Goal: Information Seeking & Learning: Learn about a topic

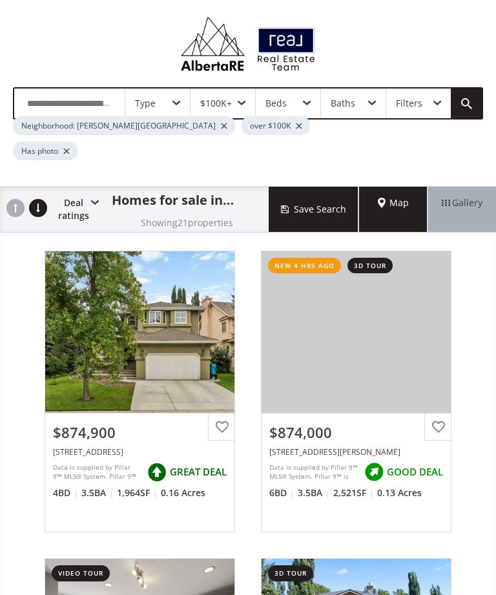
click at [400, 350] on div "View Photos & Details" at bounding box center [355, 331] width 189 height 161
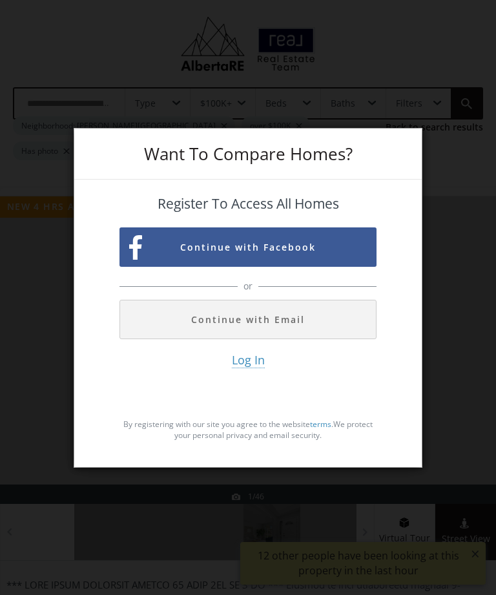
click at [313, 336] on button "Continue with Email" at bounding box center [247, 319] width 257 height 39
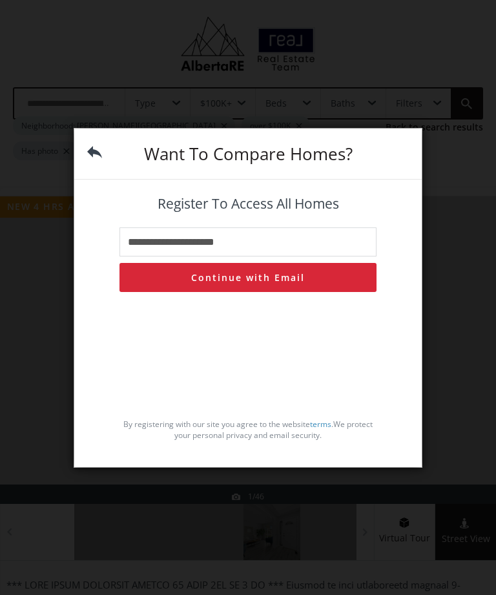
type input "**********"
click at [313, 292] on button "Continue with Email" at bounding box center [247, 277] width 257 height 29
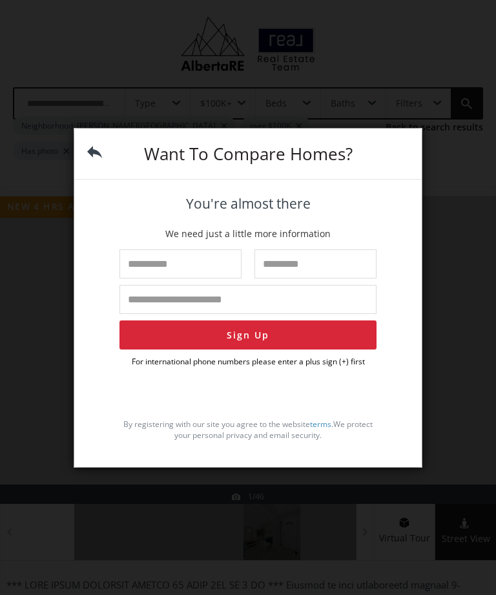
click at [221, 278] on input "text" at bounding box center [180, 263] width 122 height 29
type input "*****"
click at [323, 278] on input "text" at bounding box center [315, 263] width 122 height 29
type input "*"
click at [250, 314] on input "tel" at bounding box center [247, 299] width 257 height 29
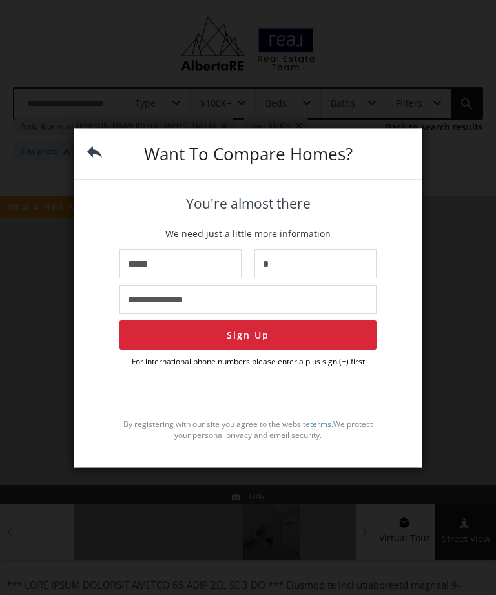
type input "**********"
click at [292, 349] on button "Sign Up" at bounding box center [247, 334] width 257 height 29
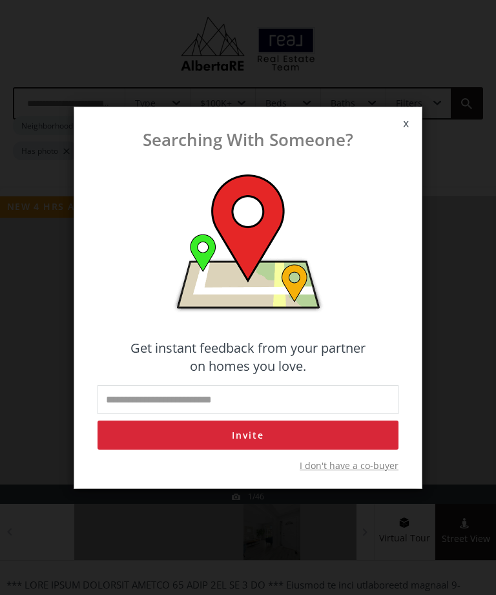
click at [363, 472] on span "I don't have a co-buyer" at bounding box center [349, 465] width 99 height 13
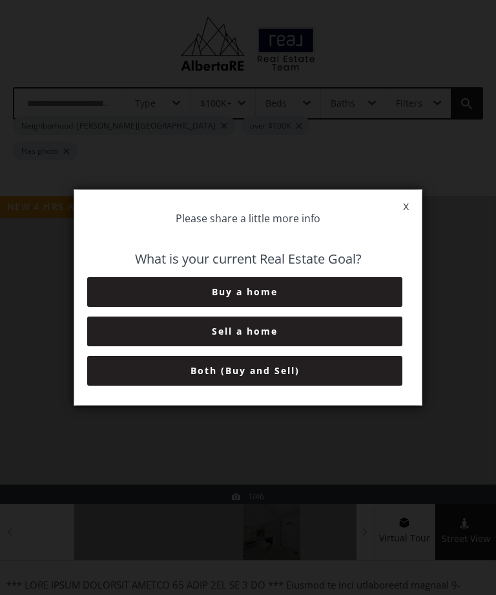
click at [347, 307] on button "Buy a home" at bounding box center [244, 292] width 315 height 30
click at [323, 346] on button "3-6 Months" at bounding box center [244, 331] width 315 height 30
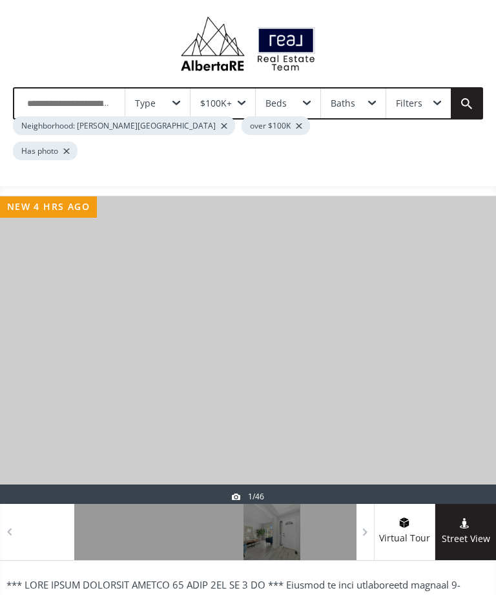
click at [447, 371] on div at bounding box center [465, 349] width 62 height 307
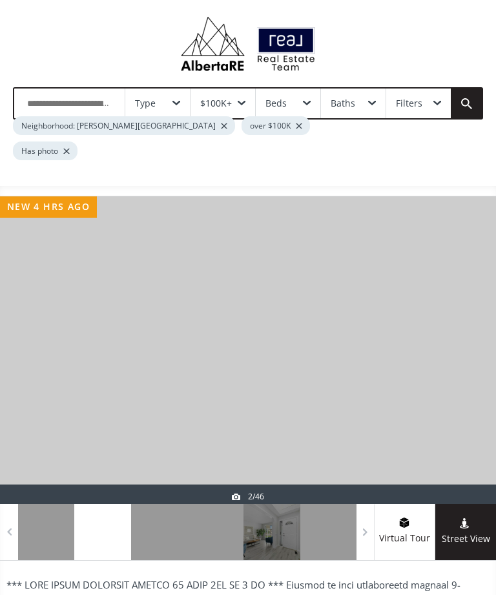
click at [443, 393] on div at bounding box center [465, 349] width 62 height 307
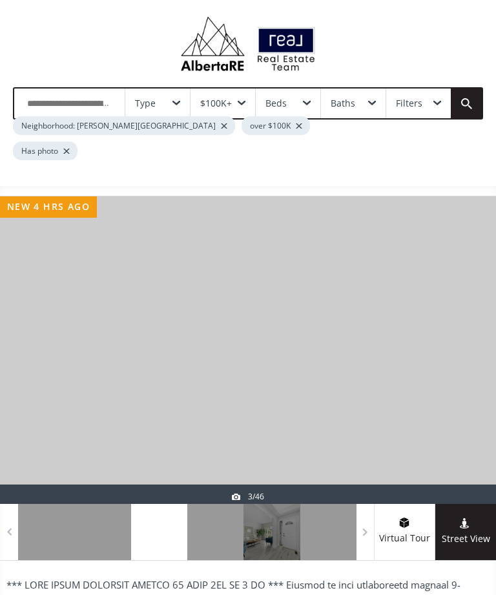
click at [436, 402] on div at bounding box center [465, 349] width 62 height 307
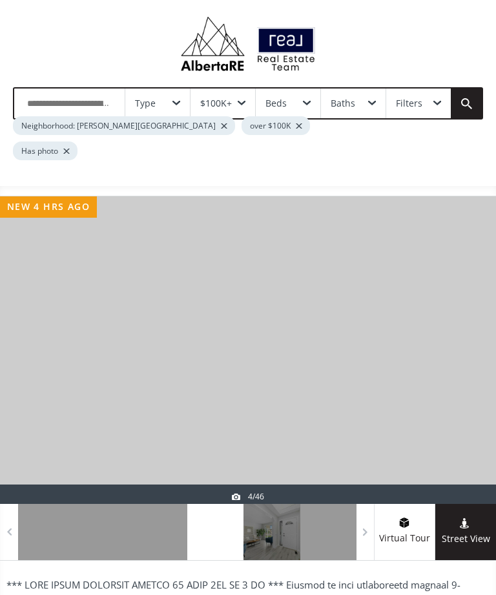
click at [439, 401] on div at bounding box center [465, 349] width 62 height 307
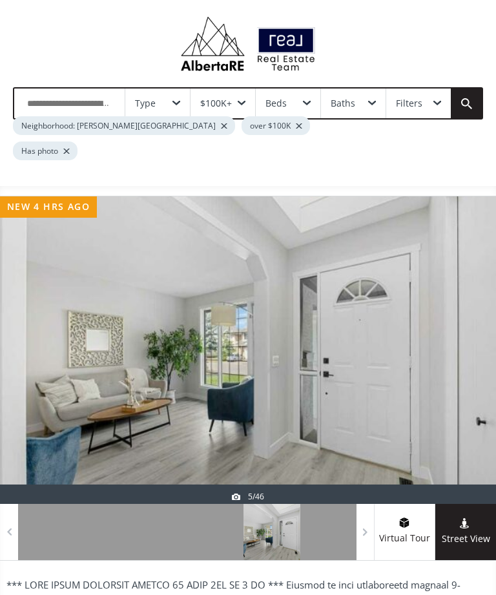
click at [438, 403] on div at bounding box center [465, 349] width 62 height 307
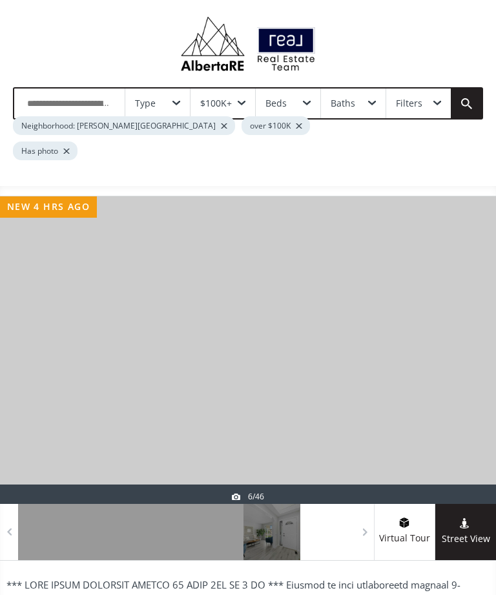
click at [433, 407] on div at bounding box center [248, 349] width 496 height 307
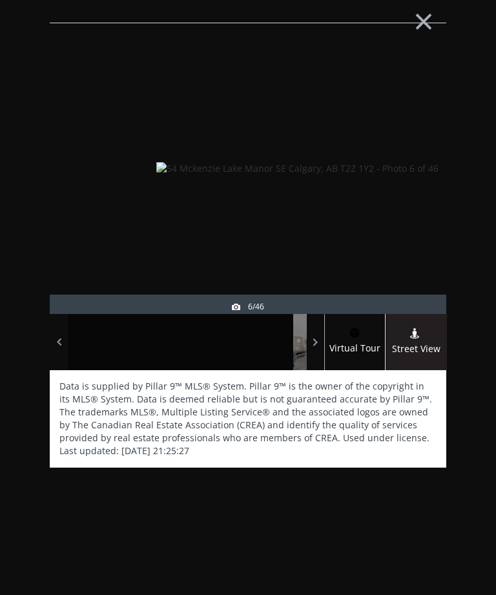
click at [437, 21] on button "×" at bounding box center [423, 20] width 71 height 53
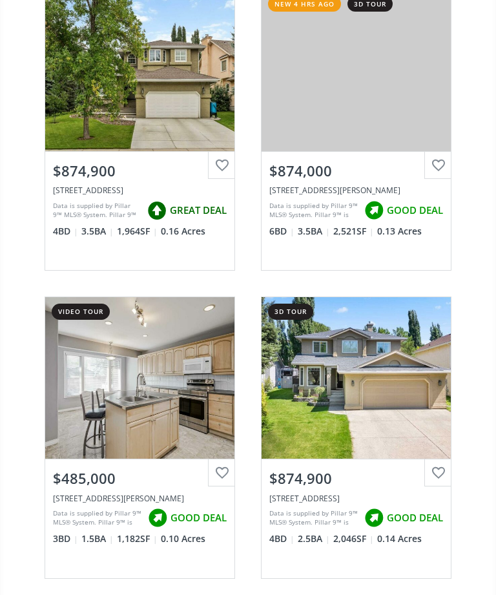
scroll to position [261, 0]
click at [396, 389] on div "View Photos & Details" at bounding box center [355, 377] width 189 height 161
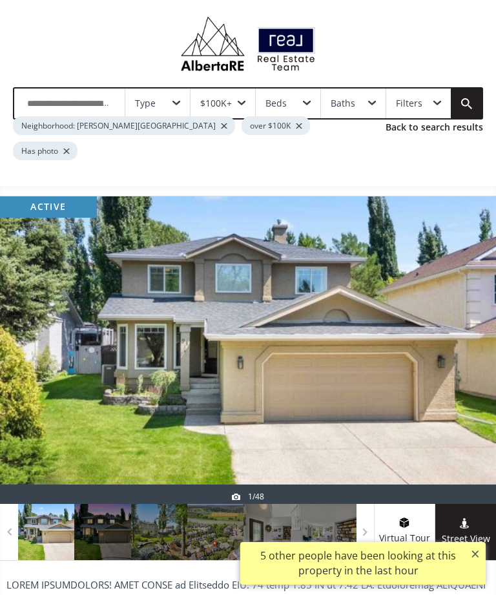
click at [99, 524] on div at bounding box center [102, 532] width 56 height 56
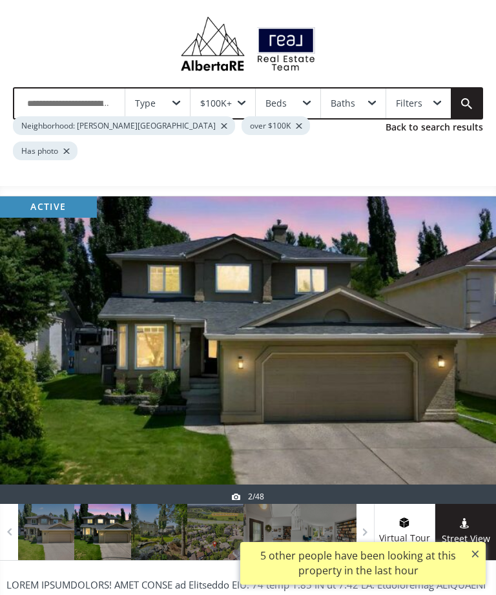
click at [159, 519] on div at bounding box center [159, 532] width 56 height 56
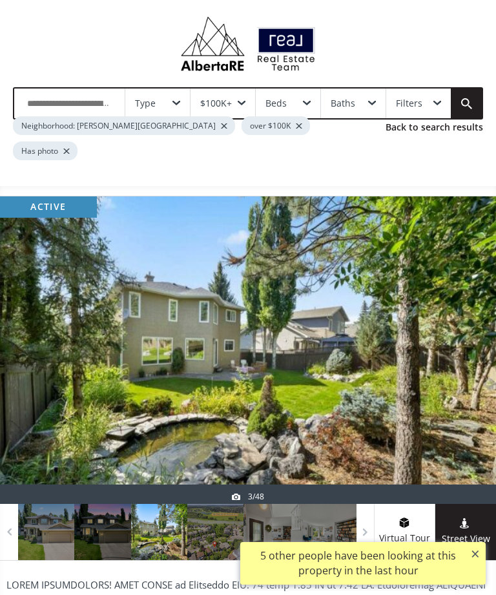
click at [227, 520] on div at bounding box center [215, 532] width 56 height 56
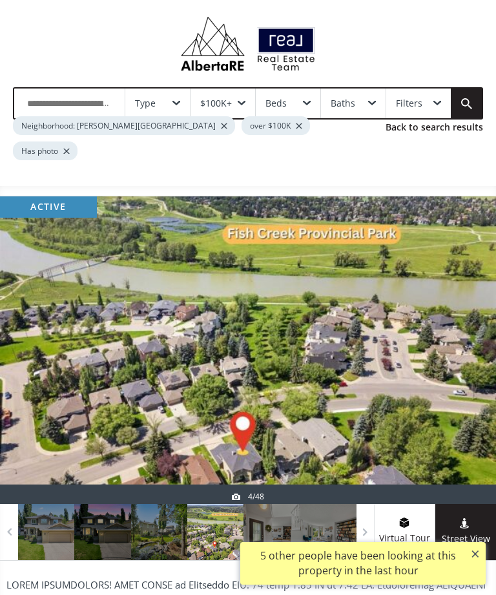
click at [273, 512] on div at bounding box center [271, 532] width 56 height 56
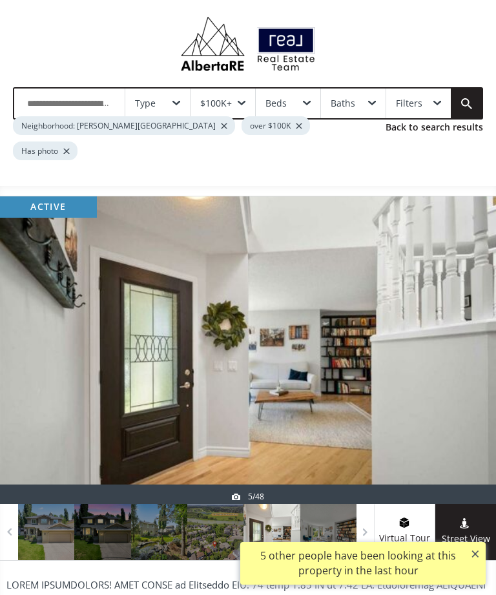
click at [323, 509] on div at bounding box center [328, 532] width 56 height 56
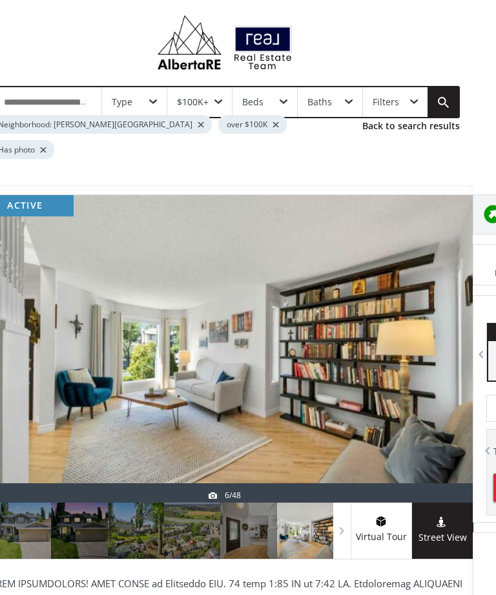
scroll to position [0, 23]
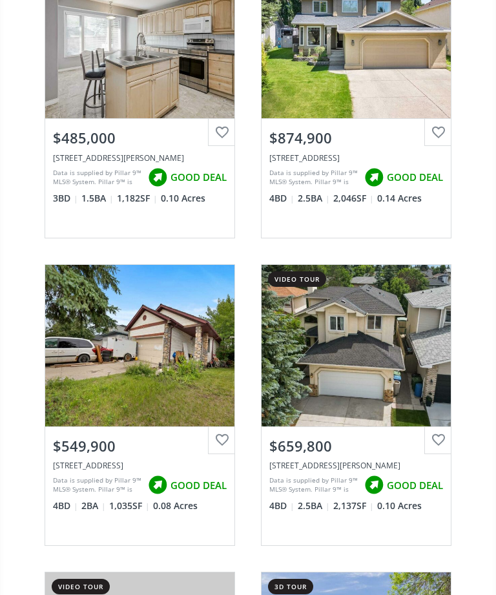
scroll to position [597, 0]
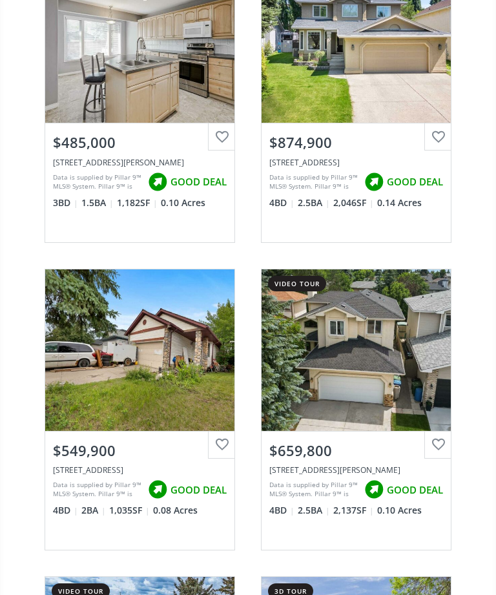
click at [376, 343] on div "View Photos & Details" at bounding box center [356, 349] width 93 height 13
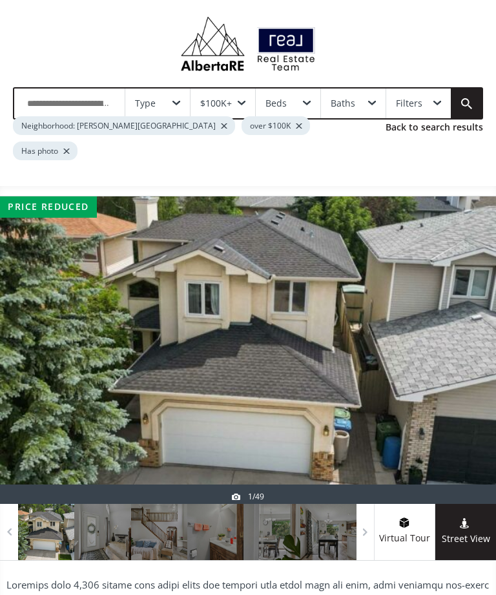
click at [101, 511] on div at bounding box center [102, 532] width 56 height 56
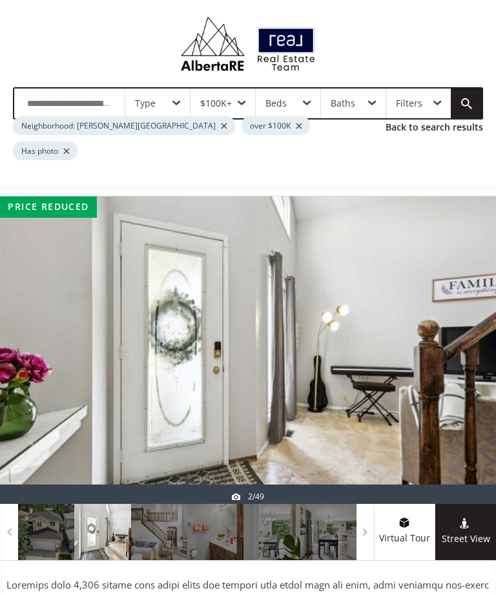
click at [138, 517] on div at bounding box center [159, 532] width 56 height 56
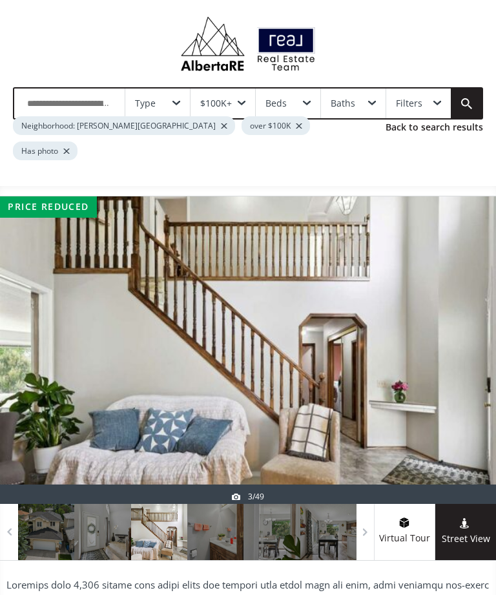
click at [189, 516] on div at bounding box center [215, 532] width 56 height 56
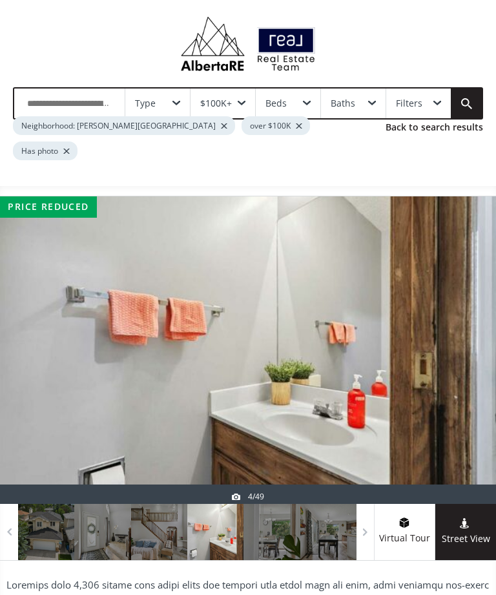
click at [216, 522] on div at bounding box center [215, 532] width 56 height 56
click at [264, 516] on div at bounding box center [271, 532] width 56 height 56
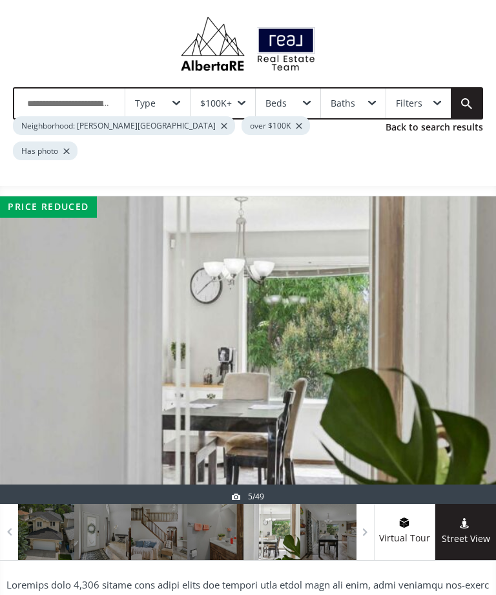
click at [311, 509] on div at bounding box center [328, 532] width 56 height 56
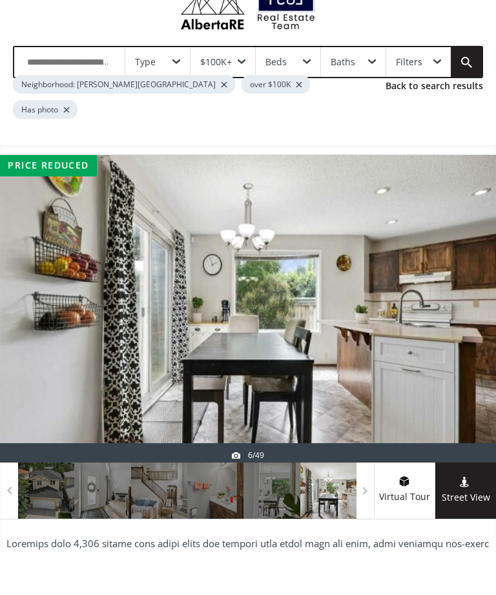
scroll to position [41, 0]
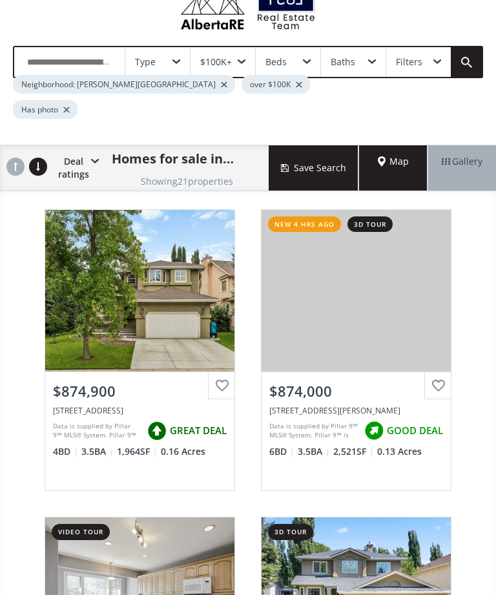
scroll to position [639, 0]
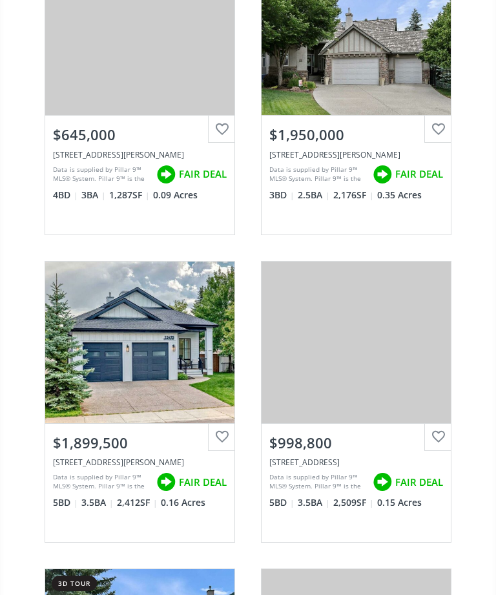
scroll to position [1528, 0]
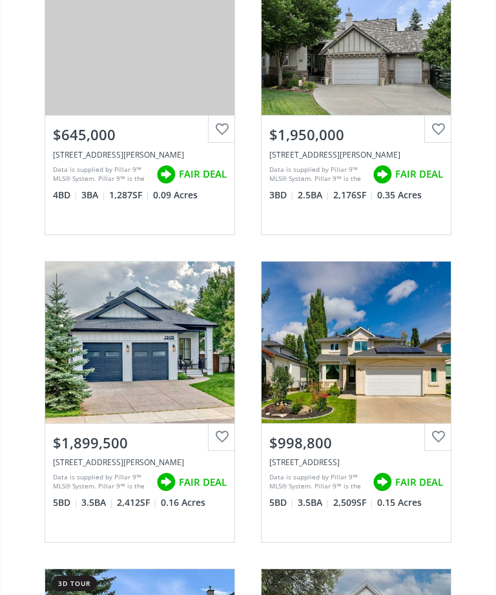
click at [387, 369] on div "View Photos & Details" at bounding box center [355, 341] width 189 height 161
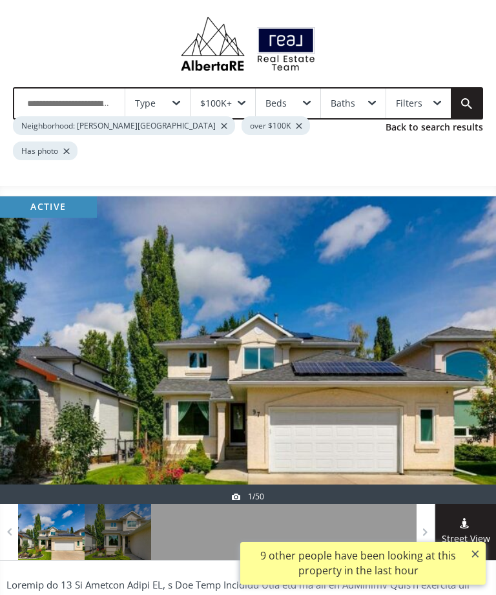
click at [455, 348] on div at bounding box center [465, 349] width 62 height 307
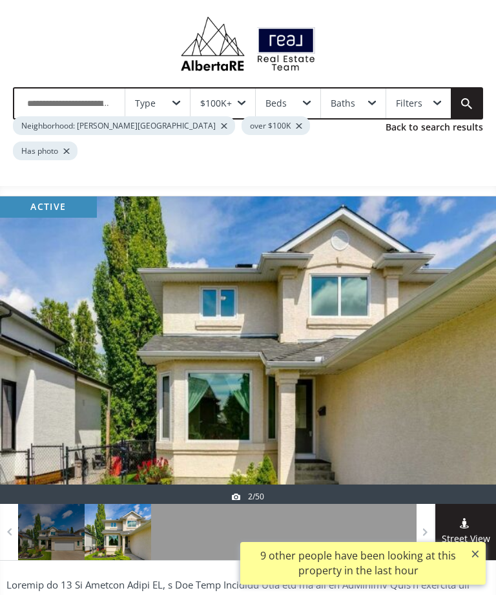
click at [452, 356] on div at bounding box center [465, 349] width 62 height 307
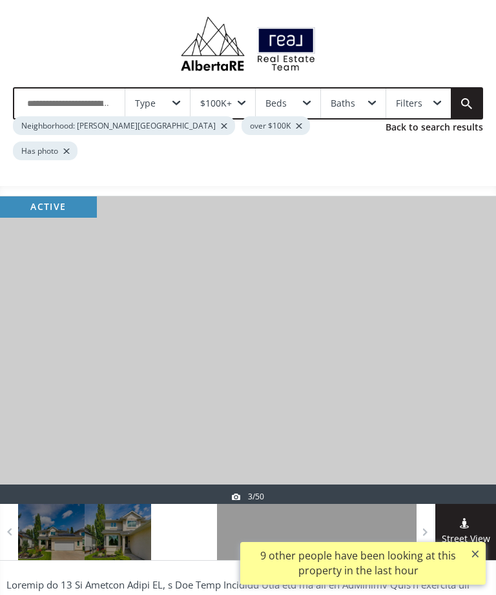
click at [444, 360] on div at bounding box center [465, 349] width 62 height 307
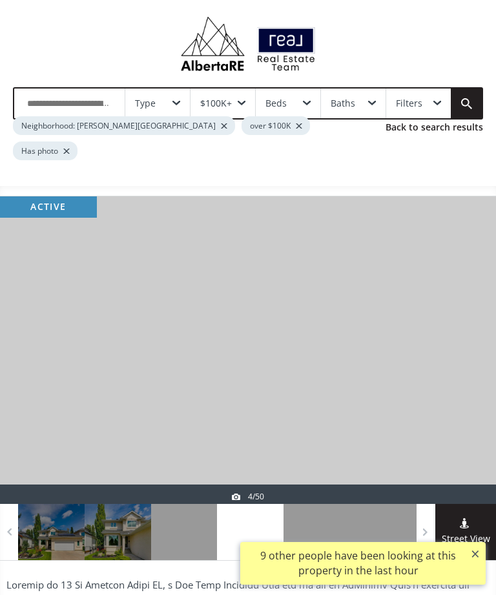
click at [447, 362] on div at bounding box center [465, 349] width 62 height 307
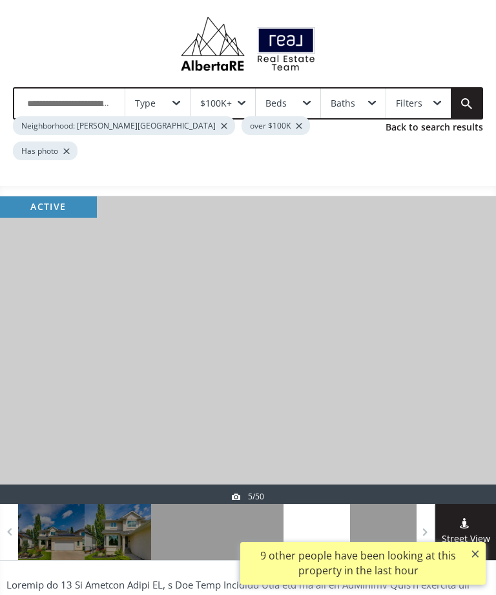
click at [440, 367] on div at bounding box center [465, 349] width 62 height 307
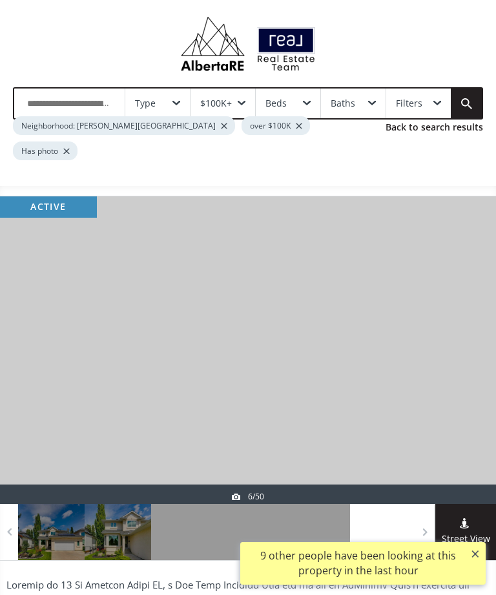
click at [444, 364] on div at bounding box center [465, 349] width 62 height 307
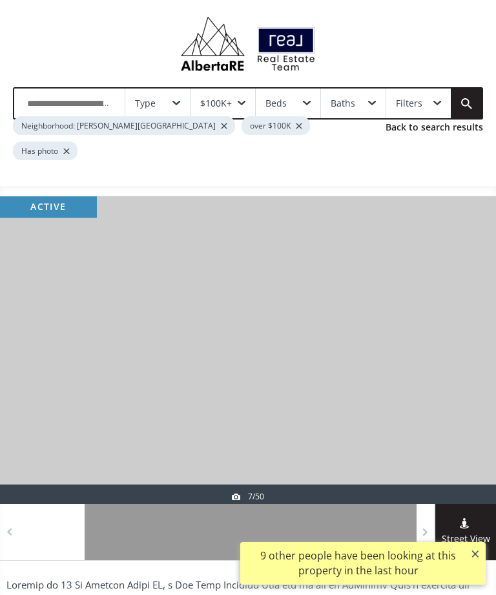
click at [436, 369] on div at bounding box center [465, 349] width 62 height 307
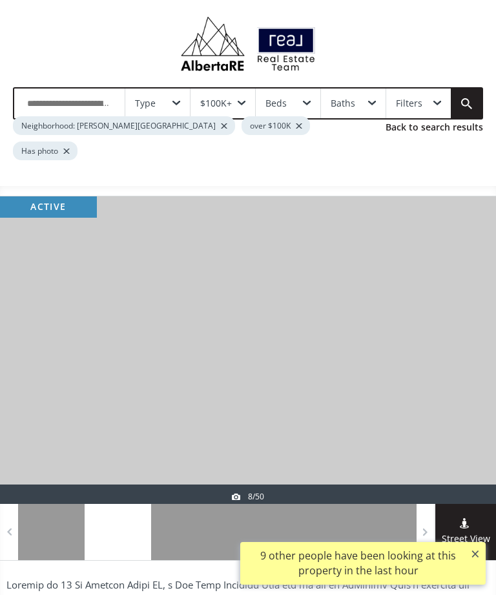
click at [436, 367] on div at bounding box center [465, 349] width 62 height 307
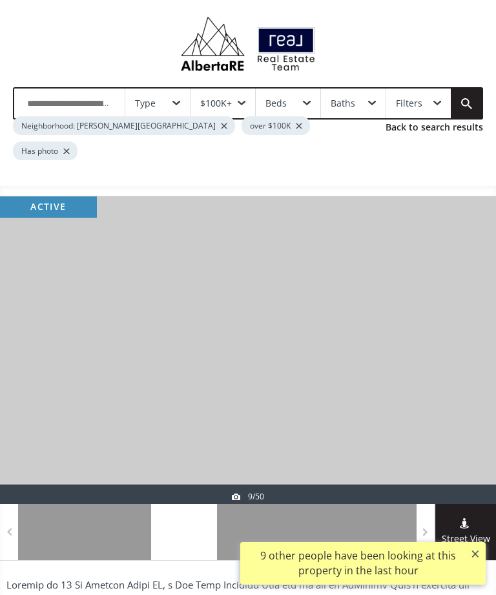
click at [433, 369] on div at bounding box center [248, 349] width 496 height 307
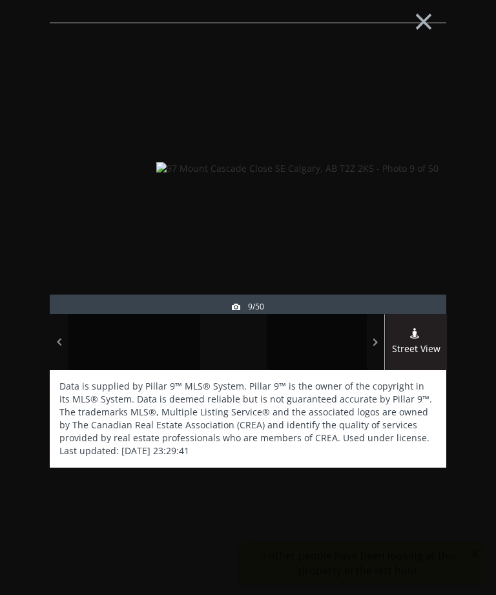
click at [417, 167] on div at bounding box center [415, 197] width 62 height 291
click at [409, 198] on div at bounding box center [415, 197] width 62 height 291
click at [414, 200] on div at bounding box center [415, 197] width 62 height 291
click at [411, 203] on div at bounding box center [415, 197] width 62 height 291
click at [417, 203] on div at bounding box center [415, 197] width 62 height 291
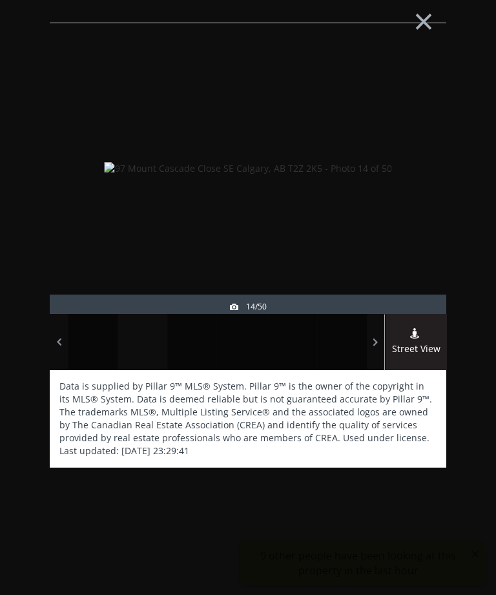
click at [412, 207] on div at bounding box center [415, 197] width 62 height 291
click at [408, 209] on div at bounding box center [415, 197] width 62 height 291
click at [409, 207] on div at bounding box center [415, 197] width 62 height 291
click at [411, 205] on div at bounding box center [415, 197] width 62 height 291
click at [412, 207] on div at bounding box center [415, 197] width 62 height 291
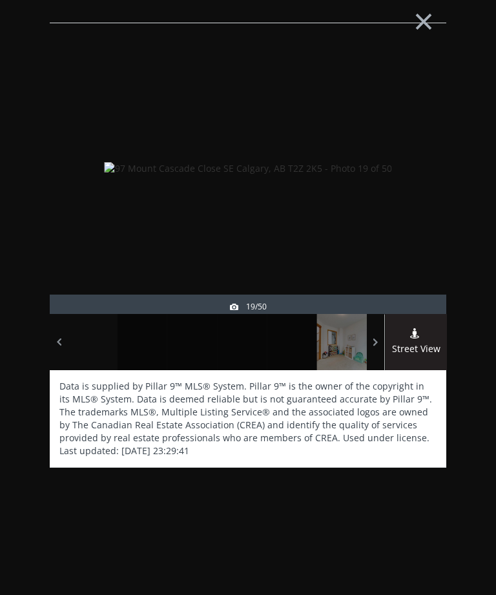
click at [407, 209] on div at bounding box center [415, 197] width 62 height 291
click at [409, 210] on div at bounding box center [415, 197] width 62 height 291
click at [413, 212] on div at bounding box center [415, 197] width 62 height 291
click at [413, 211] on div at bounding box center [415, 197] width 62 height 291
click at [415, 212] on div at bounding box center [415, 197] width 62 height 291
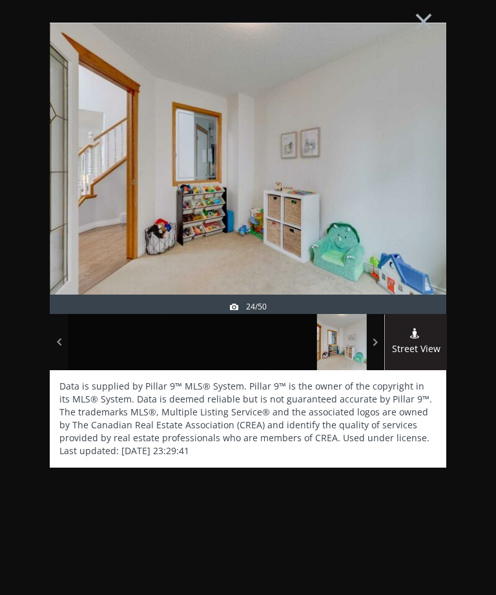
click at [408, 215] on div at bounding box center [415, 197] width 62 height 291
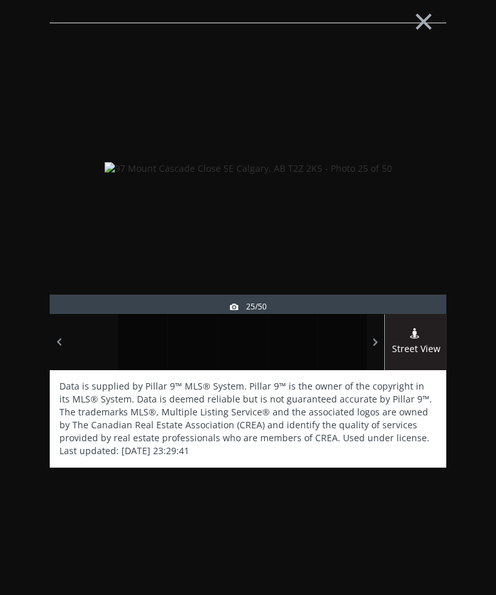
click at [407, 216] on div at bounding box center [415, 197] width 62 height 291
click at [409, 216] on div at bounding box center [415, 197] width 62 height 291
click at [404, 218] on div at bounding box center [415, 197] width 62 height 291
click at [408, 217] on div at bounding box center [415, 197] width 62 height 291
click at [407, 218] on div at bounding box center [415, 197] width 62 height 291
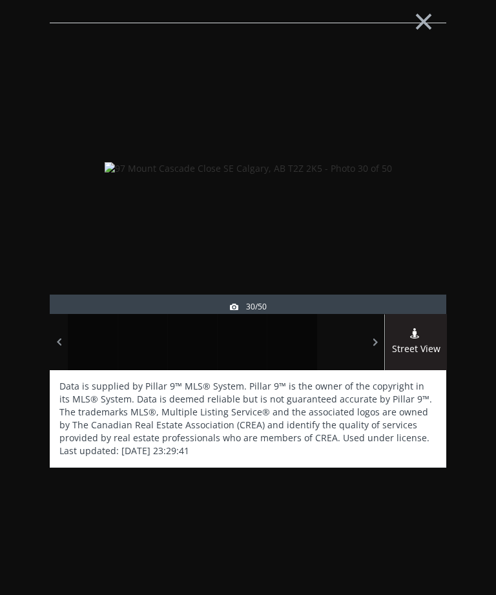
click at [404, 212] on div at bounding box center [415, 197] width 62 height 291
click at [406, 204] on div at bounding box center [415, 197] width 62 height 291
click at [413, 205] on div at bounding box center [415, 197] width 62 height 291
click at [408, 207] on div at bounding box center [415, 197] width 62 height 291
click at [413, 198] on div at bounding box center [415, 197] width 62 height 291
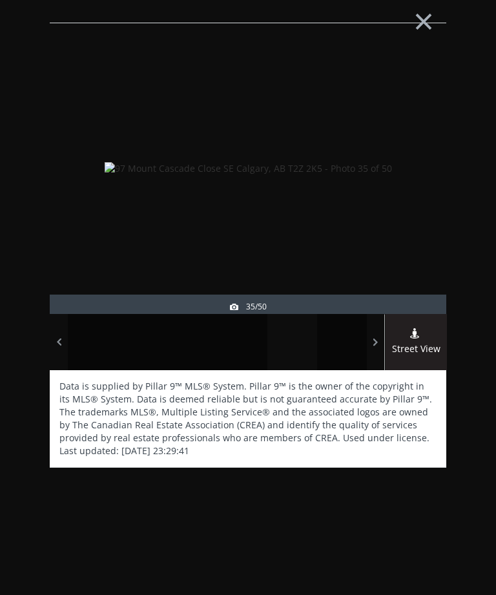
click at [437, 21] on button "×" at bounding box center [423, 20] width 71 height 53
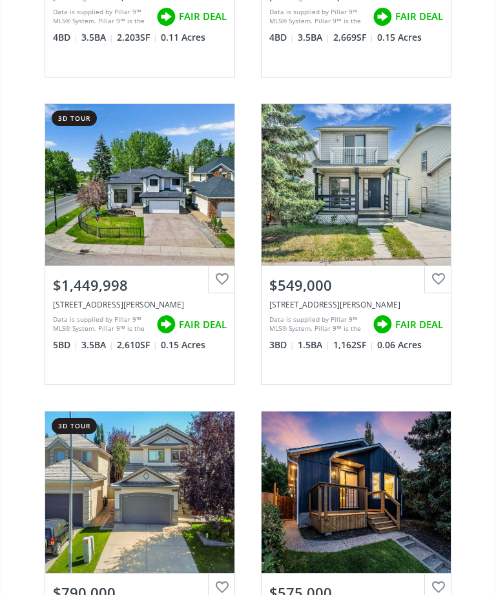
scroll to position [2606, 0]
